Goal: Task Accomplishment & Management: Manage account settings

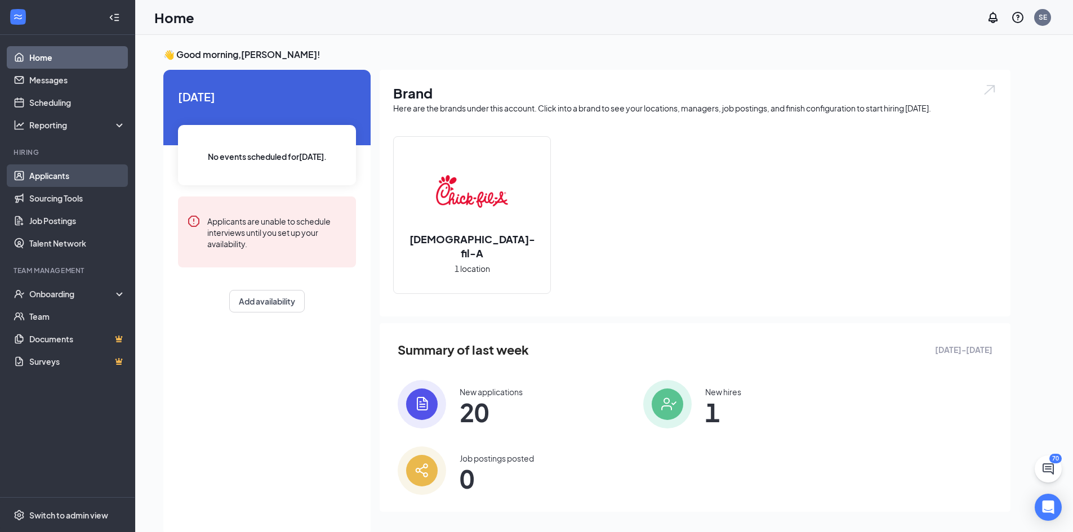
click at [36, 175] on link "Applicants" at bounding box center [77, 175] width 96 height 23
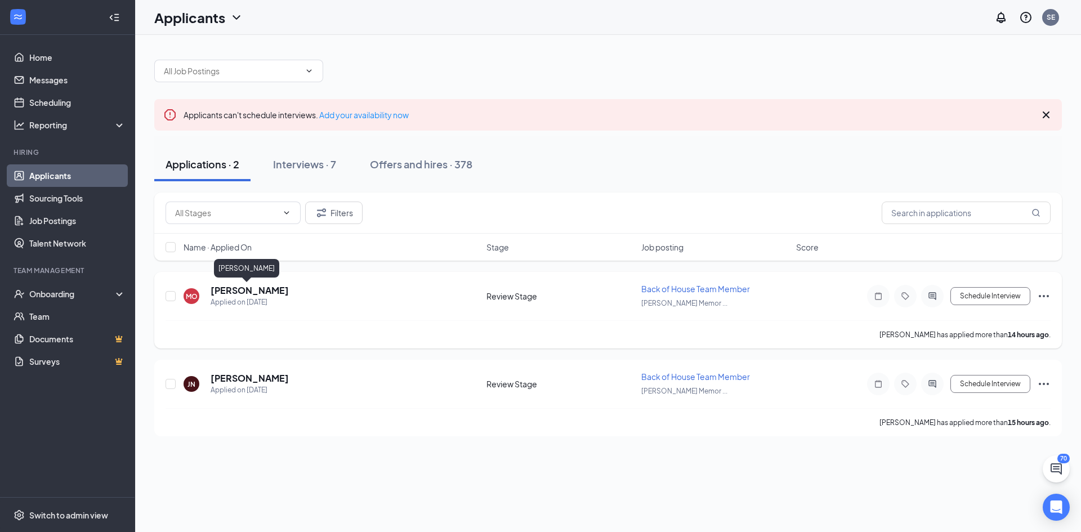
click at [248, 292] on h5 "[PERSON_NAME]" at bounding box center [250, 290] width 78 height 12
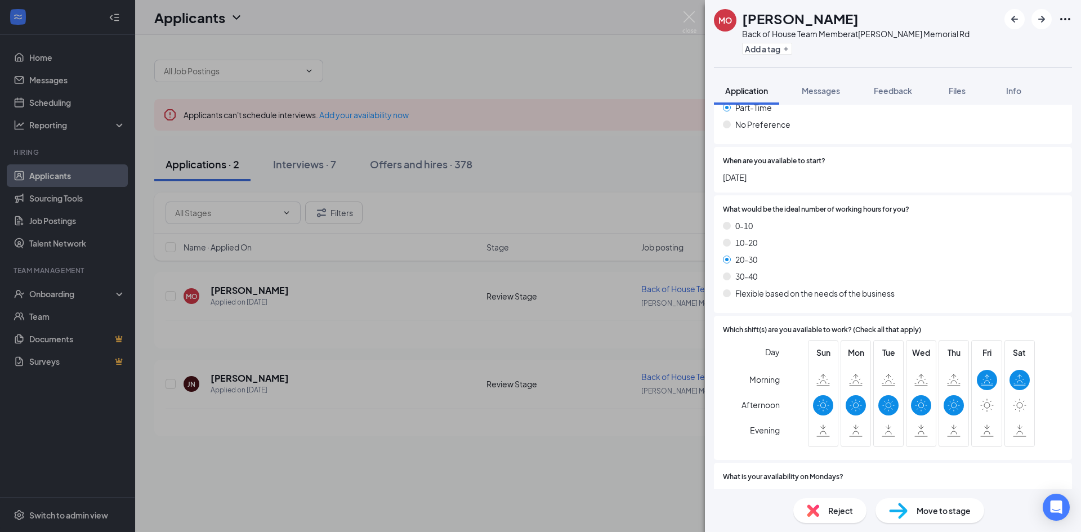
scroll to position [901, 0]
click at [829, 511] on span "Reject" at bounding box center [840, 511] width 25 height 12
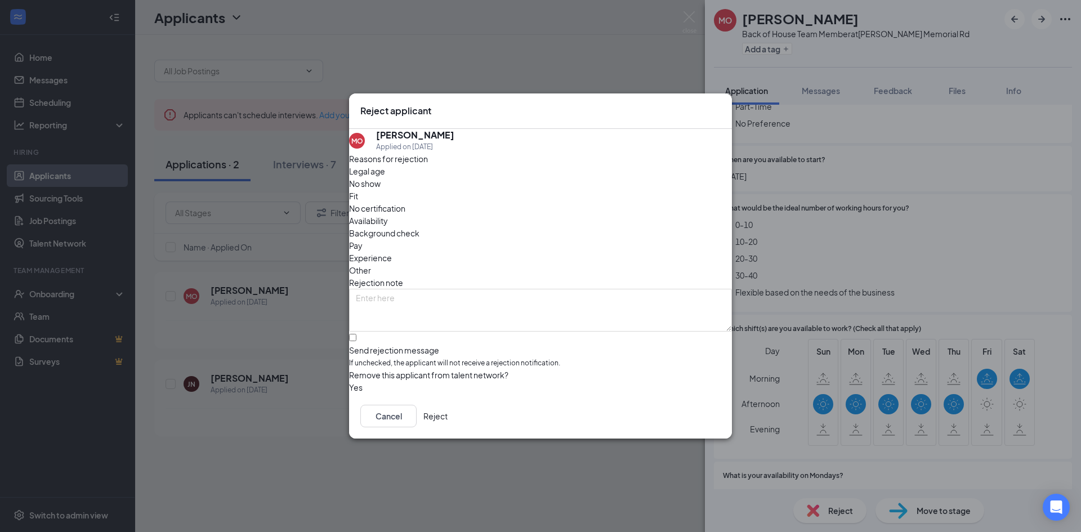
click at [388, 215] on span "Availability" at bounding box center [368, 221] width 39 height 12
click at [448, 421] on button "Reject" at bounding box center [435, 416] width 24 height 23
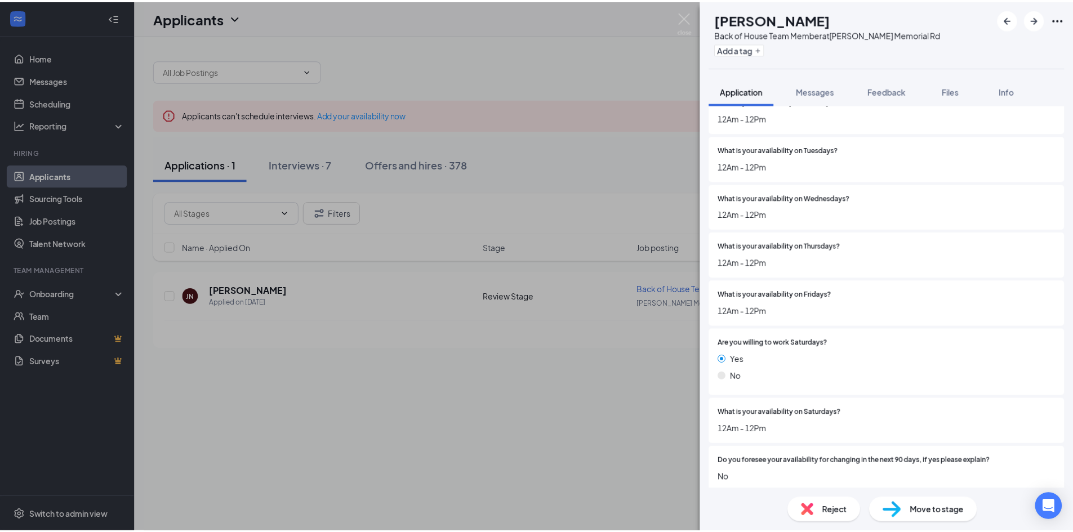
scroll to position [1295, 0]
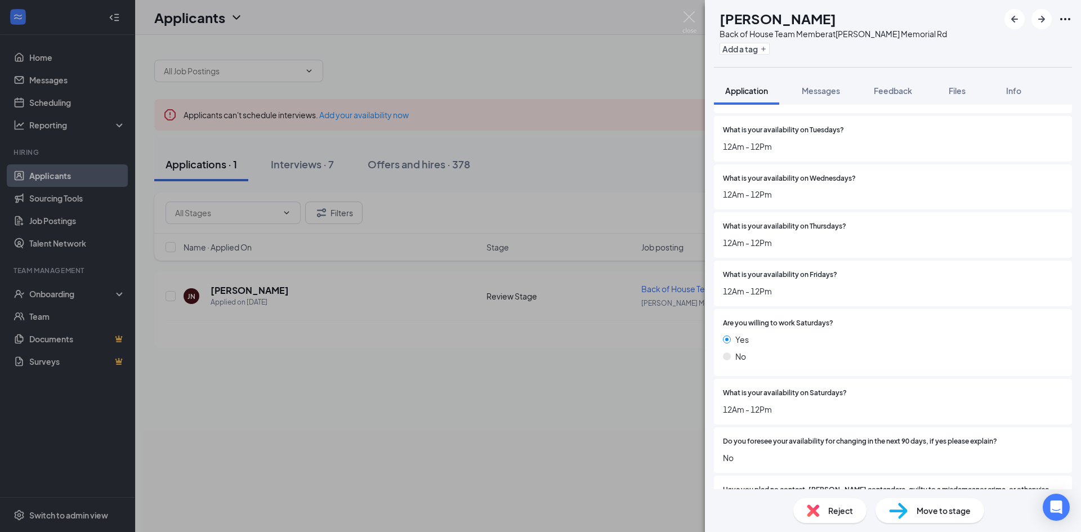
click at [839, 517] on div "Reject" at bounding box center [829, 510] width 73 height 25
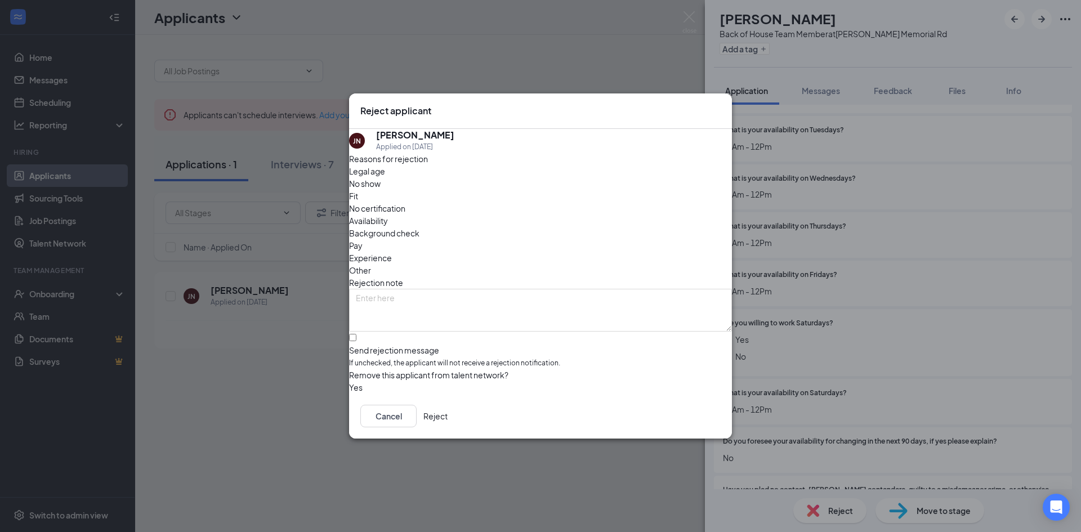
click at [388, 215] on span "Availability" at bounding box center [368, 221] width 39 height 12
click at [448, 424] on button "Reject" at bounding box center [435, 416] width 24 height 23
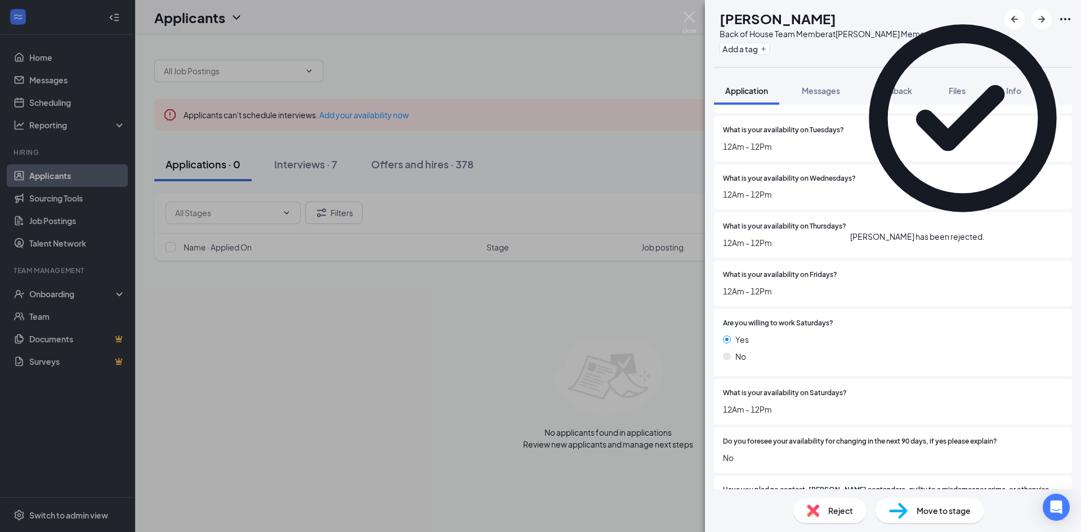
click at [408, 332] on div "[PERSON_NAME] [PERSON_NAME] Back of House Team Member at [PERSON_NAME] Memorial…" at bounding box center [540, 266] width 1081 height 532
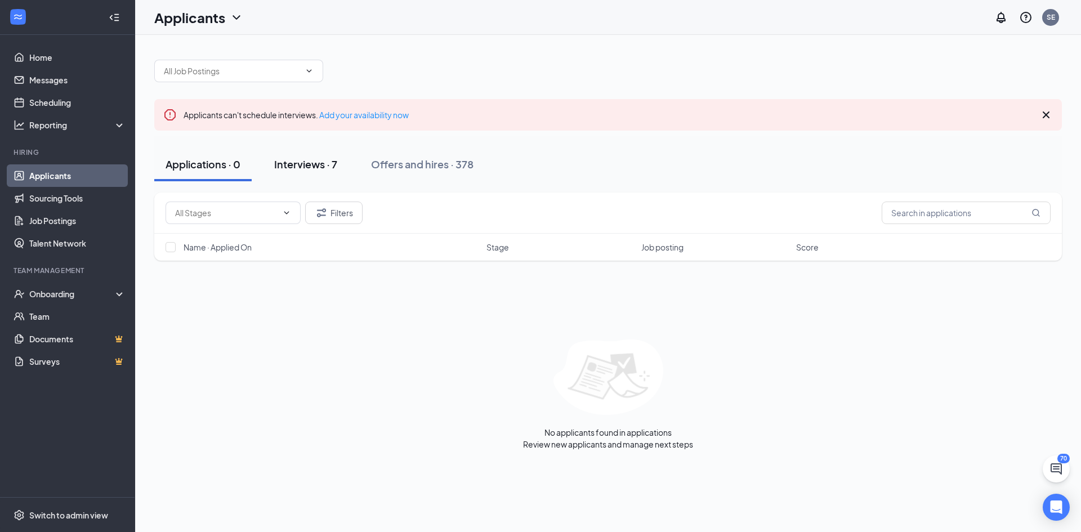
click at [324, 167] on div "Interviews · 7" at bounding box center [305, 164] width 63 height 14
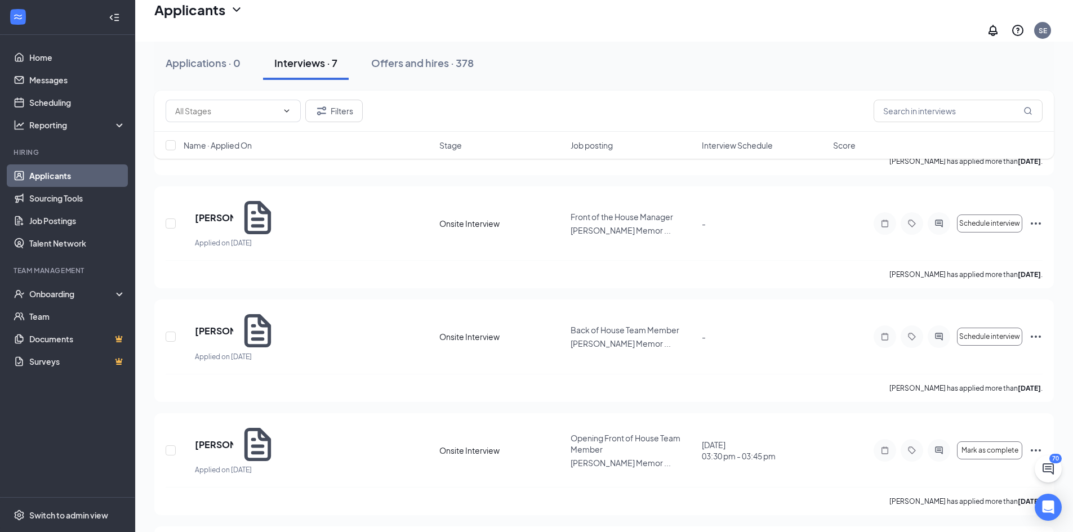
scroll to position [282, 0]
